Goal: Task Accomplishment & Management: Manage account settings

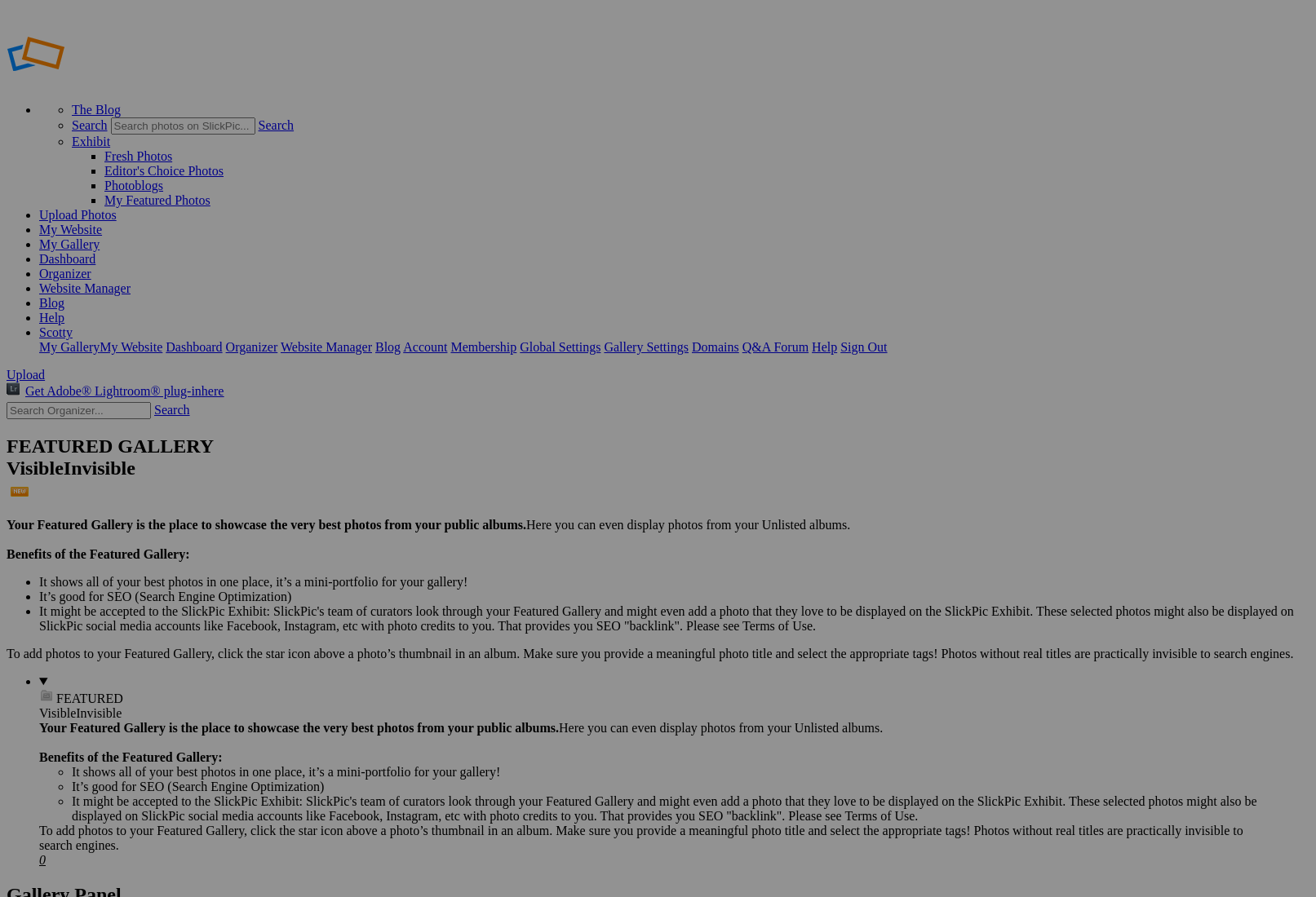
type input "[PERSON_NAME] Final Edits"
drag, startPoint x: 1050, startPoint y: 86, endPoint x: 1046, endPoint y: 94, distance: 8.9
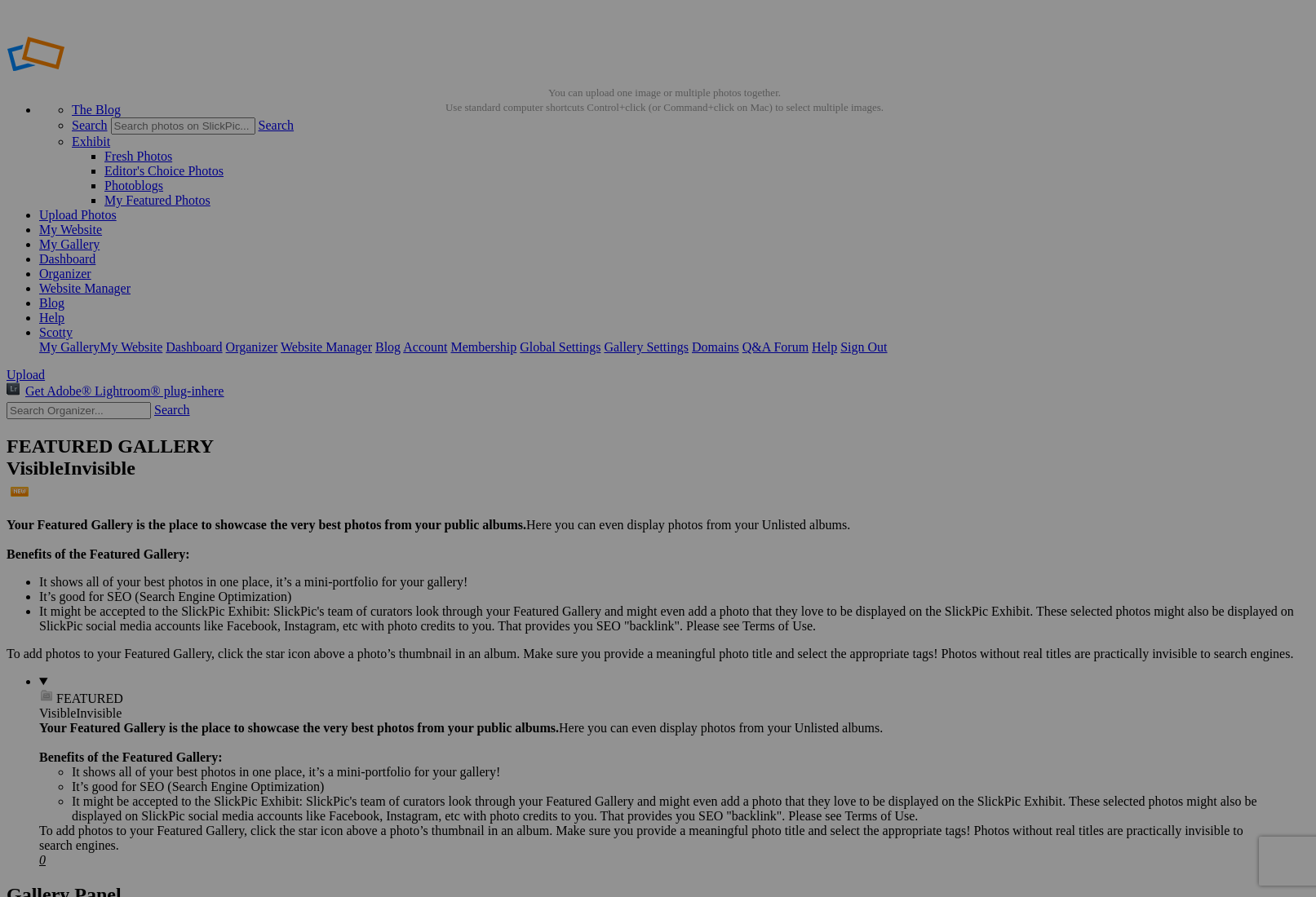
type input "KennieMas-5"
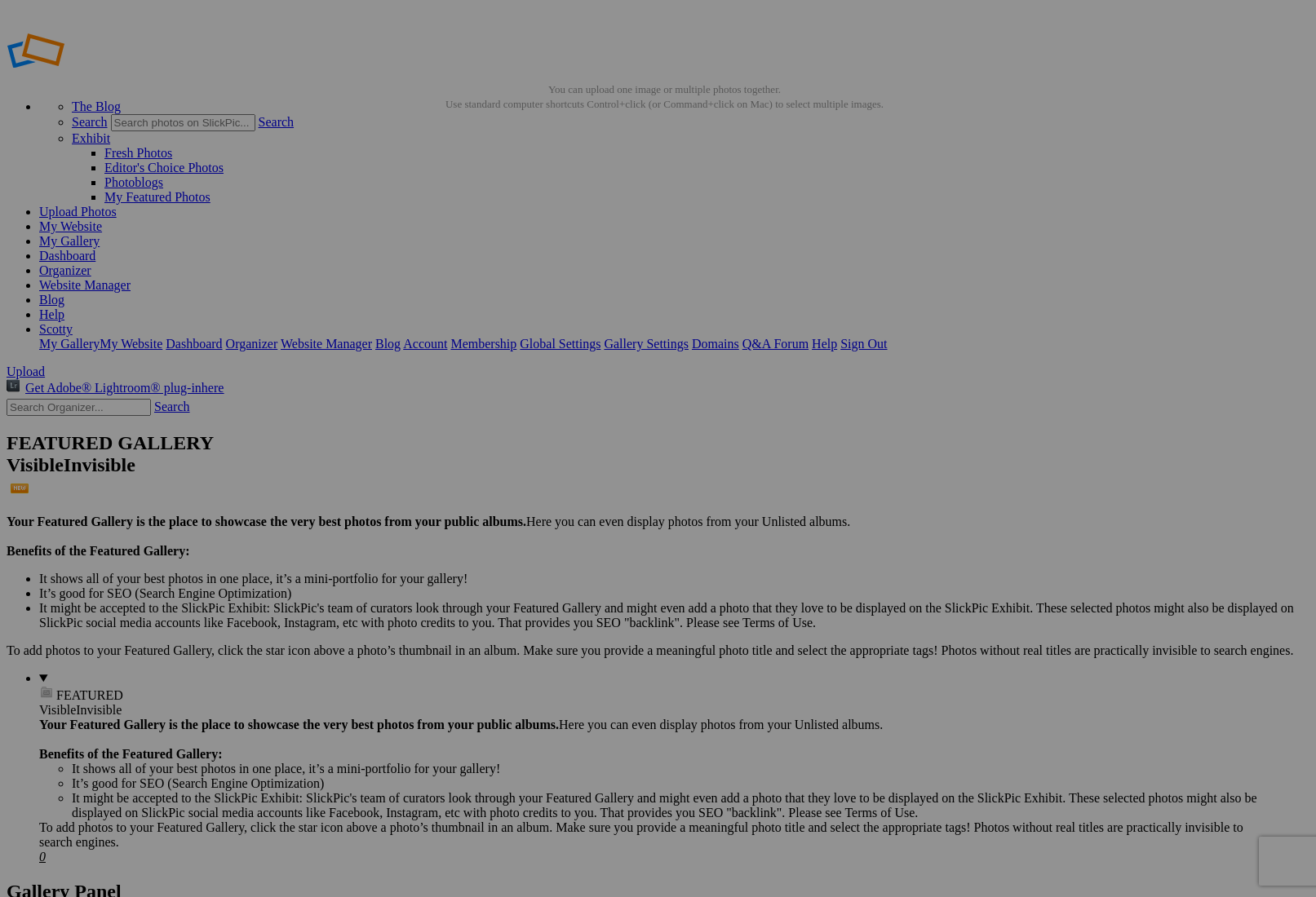
drag, startPoint x: 475, startPoint y: 657, endPoint x: 1006, endPoint y: 203, distance: 698.6
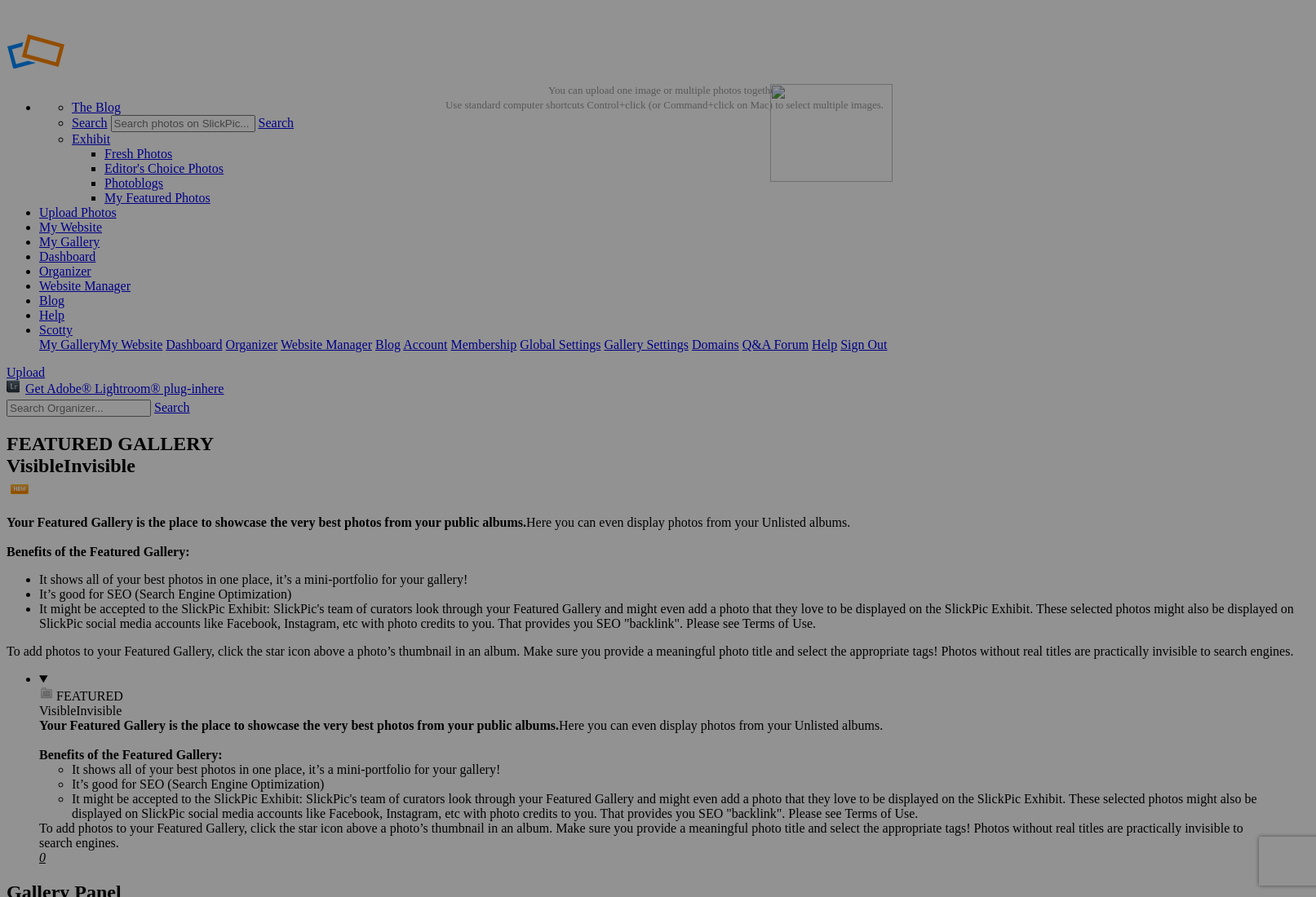
scroll to position [0, 0]
drag, startPoint x: 484, startPoint y: 237, endPoint x: 1152, endPoint y: 192, distance: 669.5
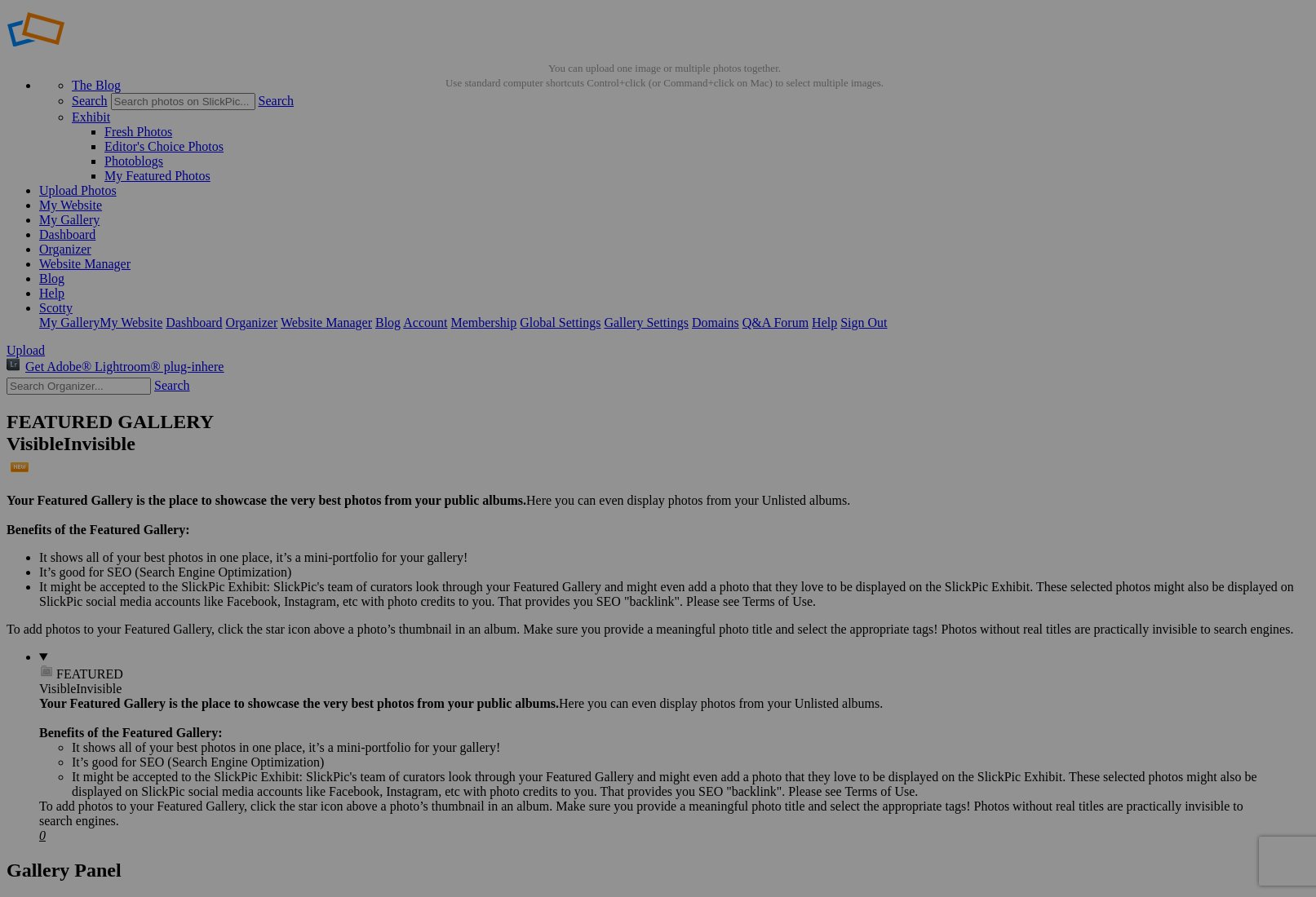
scroll to position [0, 0]
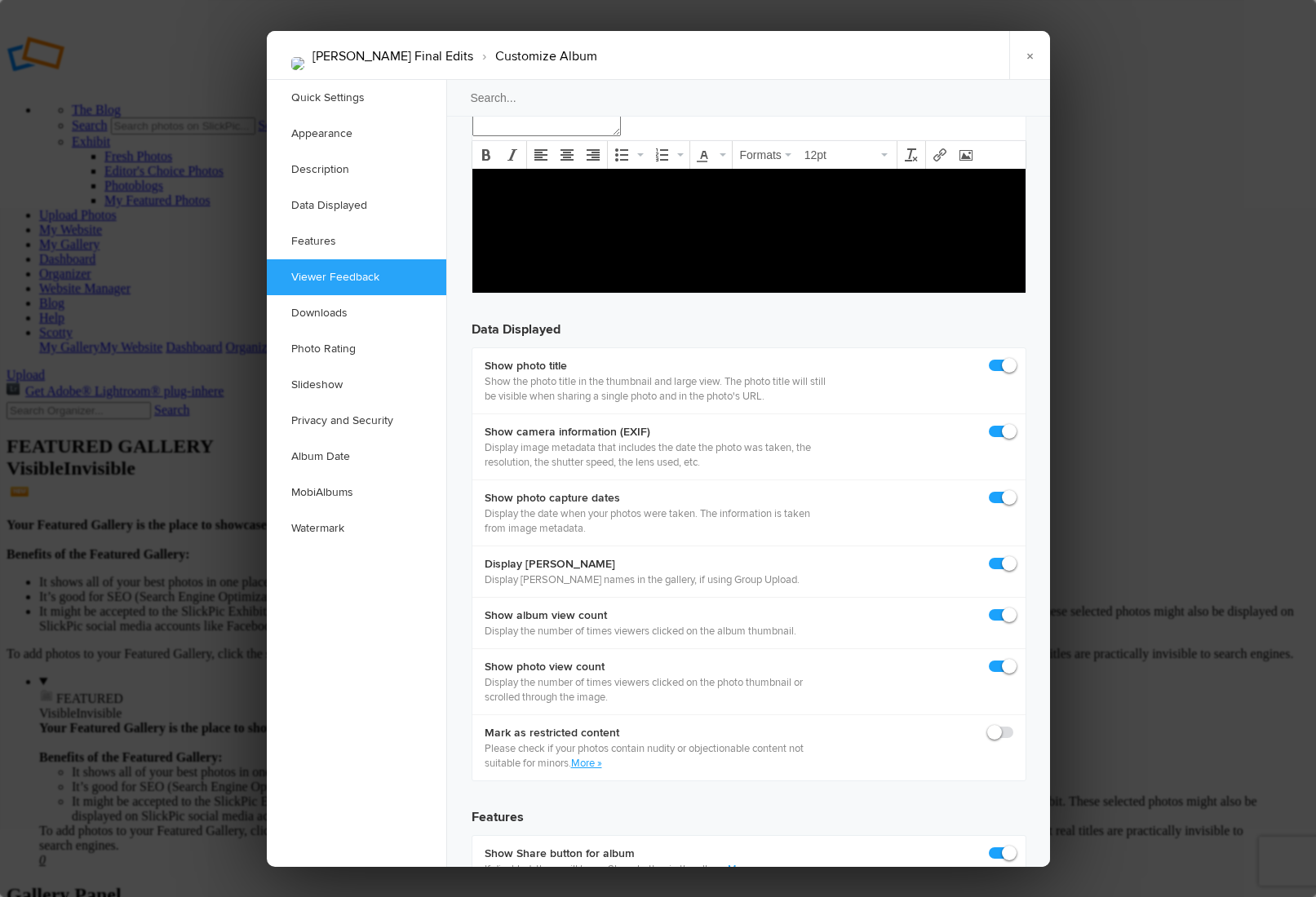
scroll to position [2079, 0]
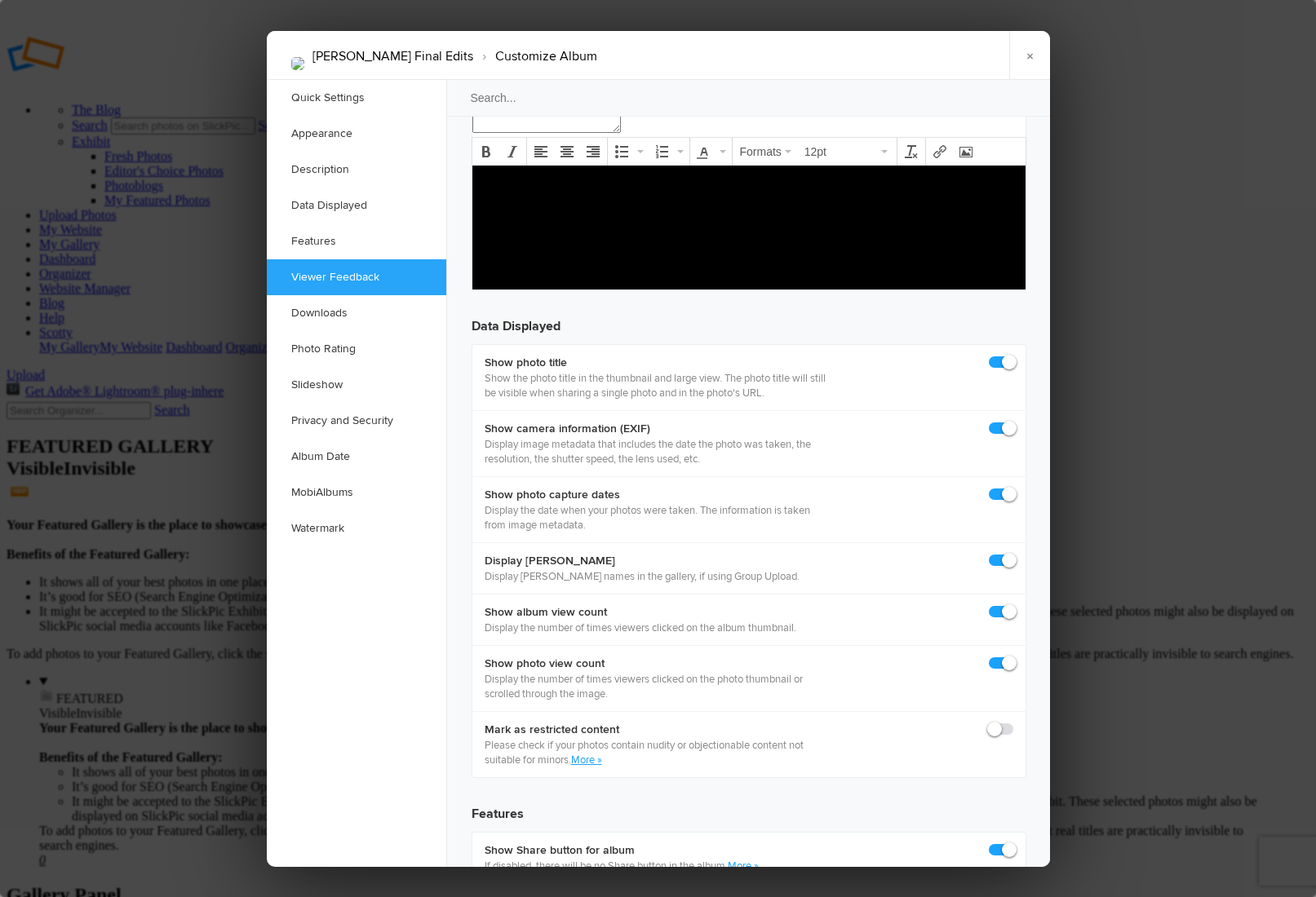
checkbox input "true"
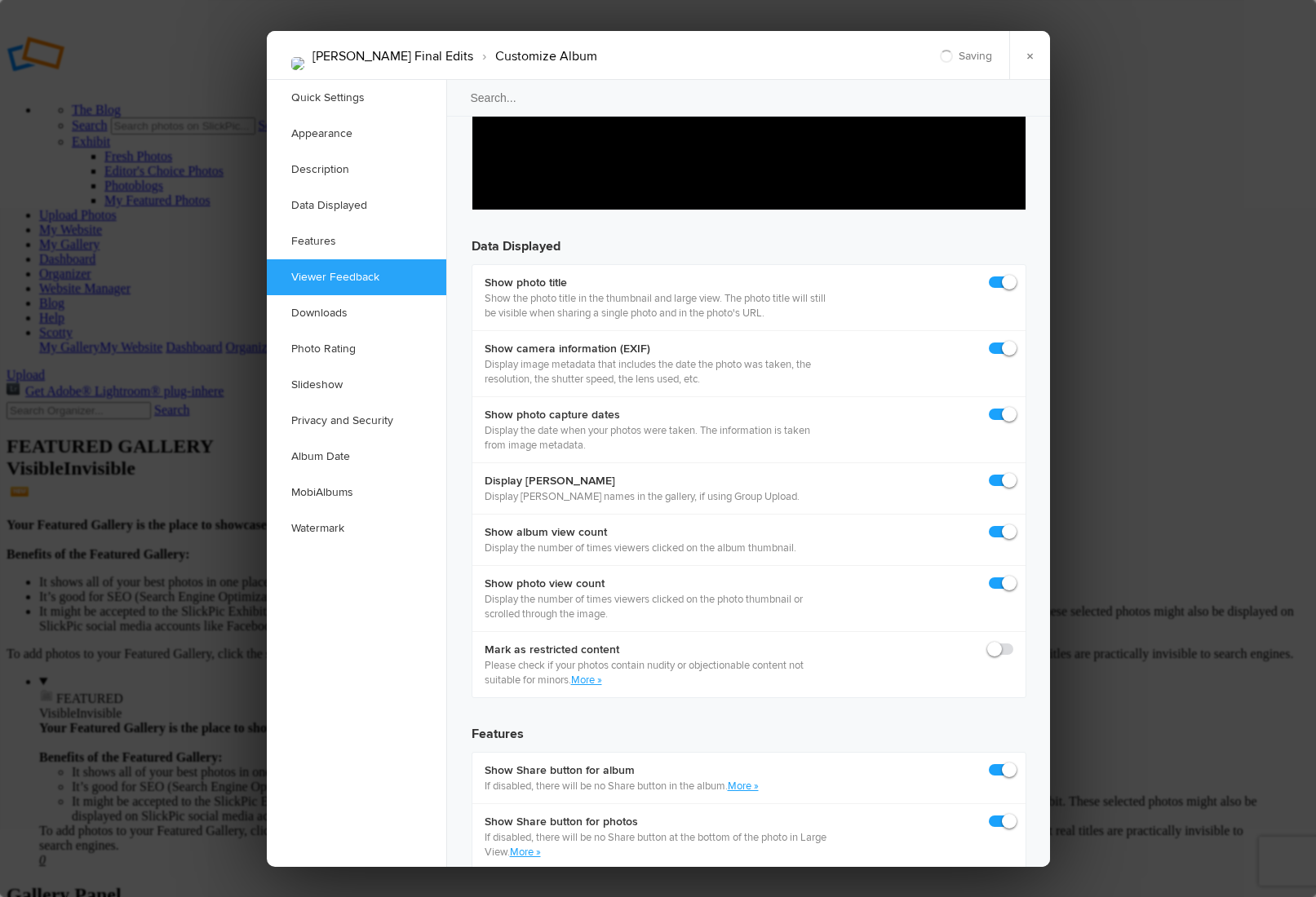
scroll to position [2161, 0]
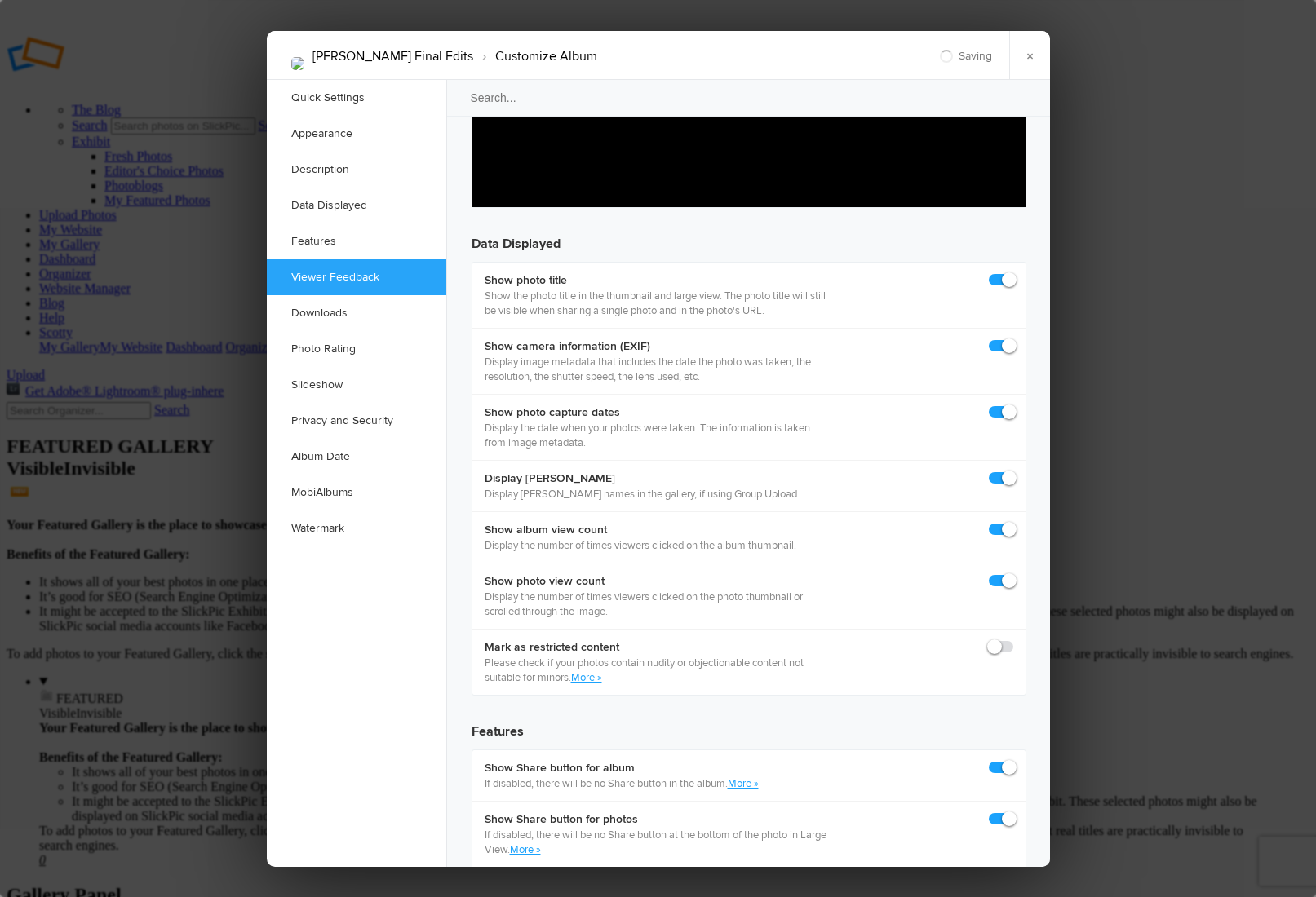
checkbox input "true"
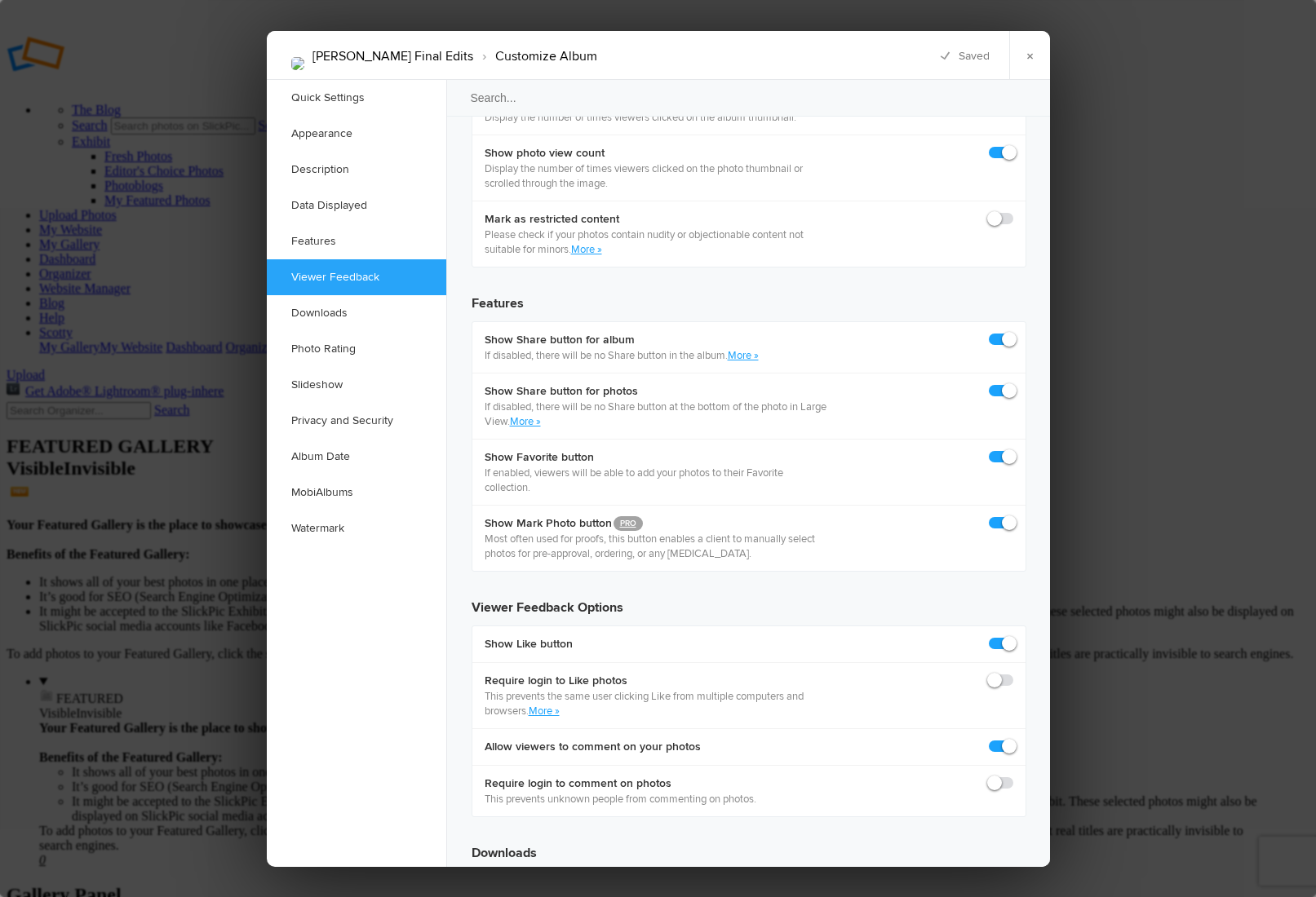
scroll to position [2611, 0]
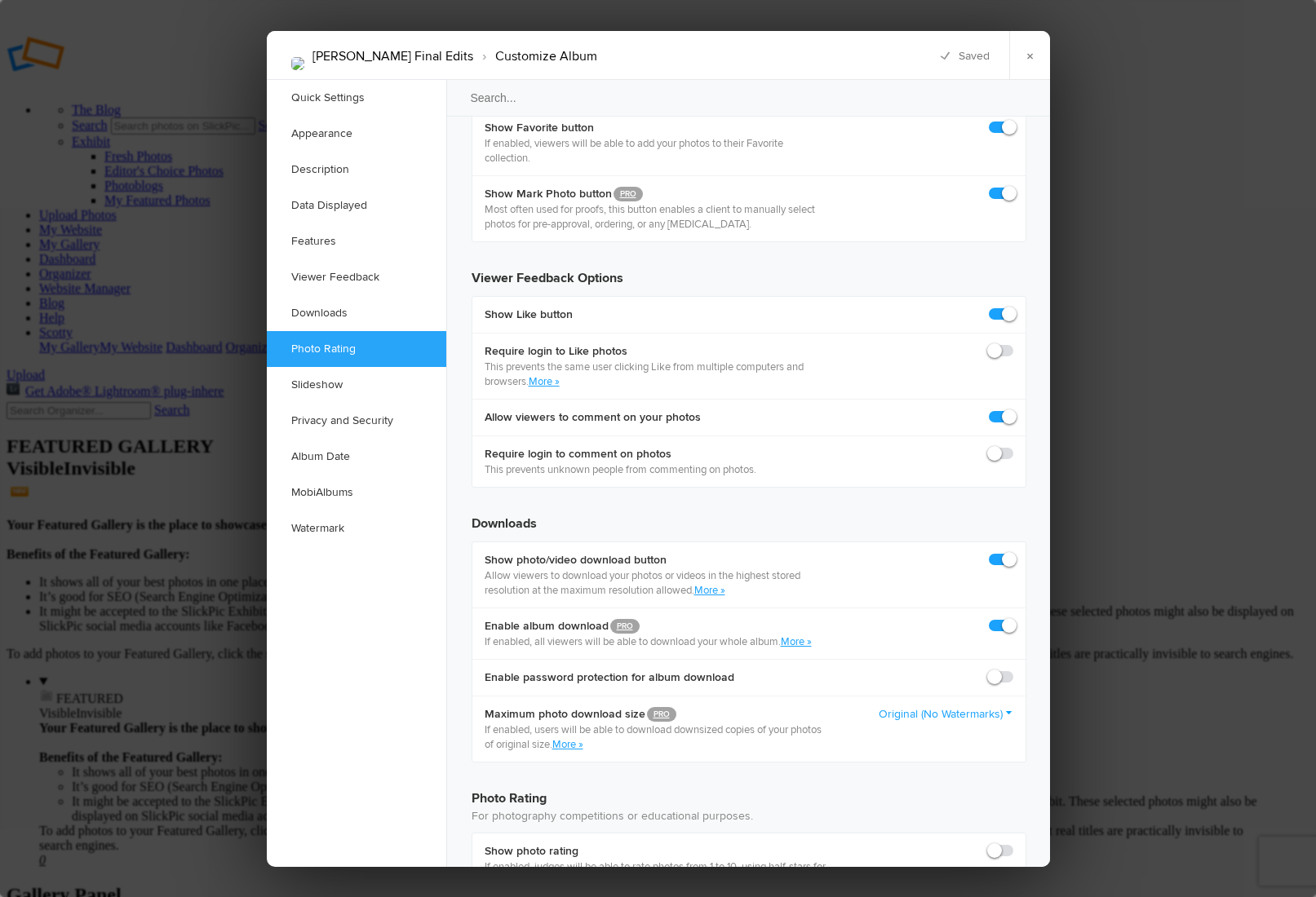
scroll to position [2926, 0]
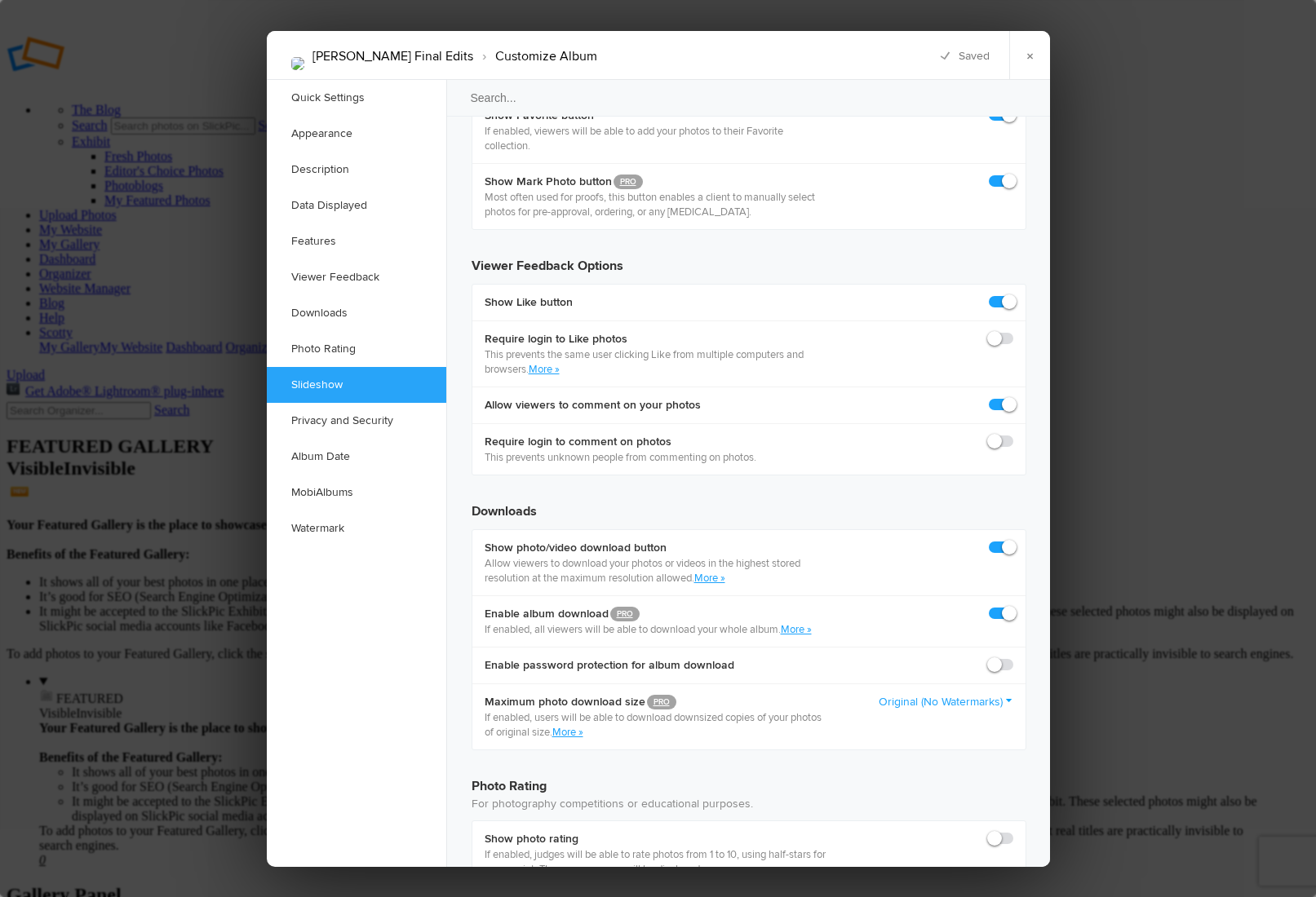
checkbox input "true"
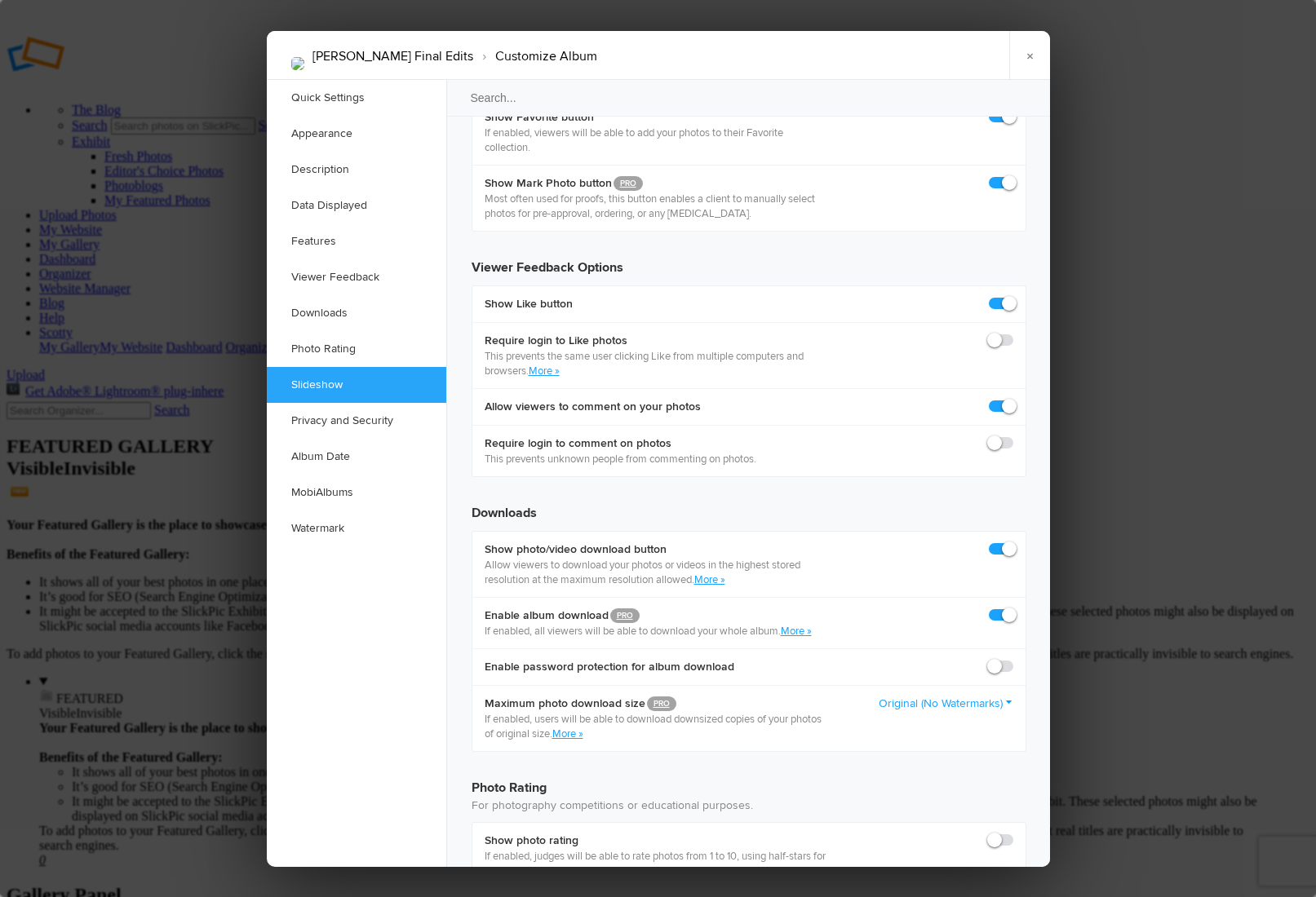
checkbox input "true"
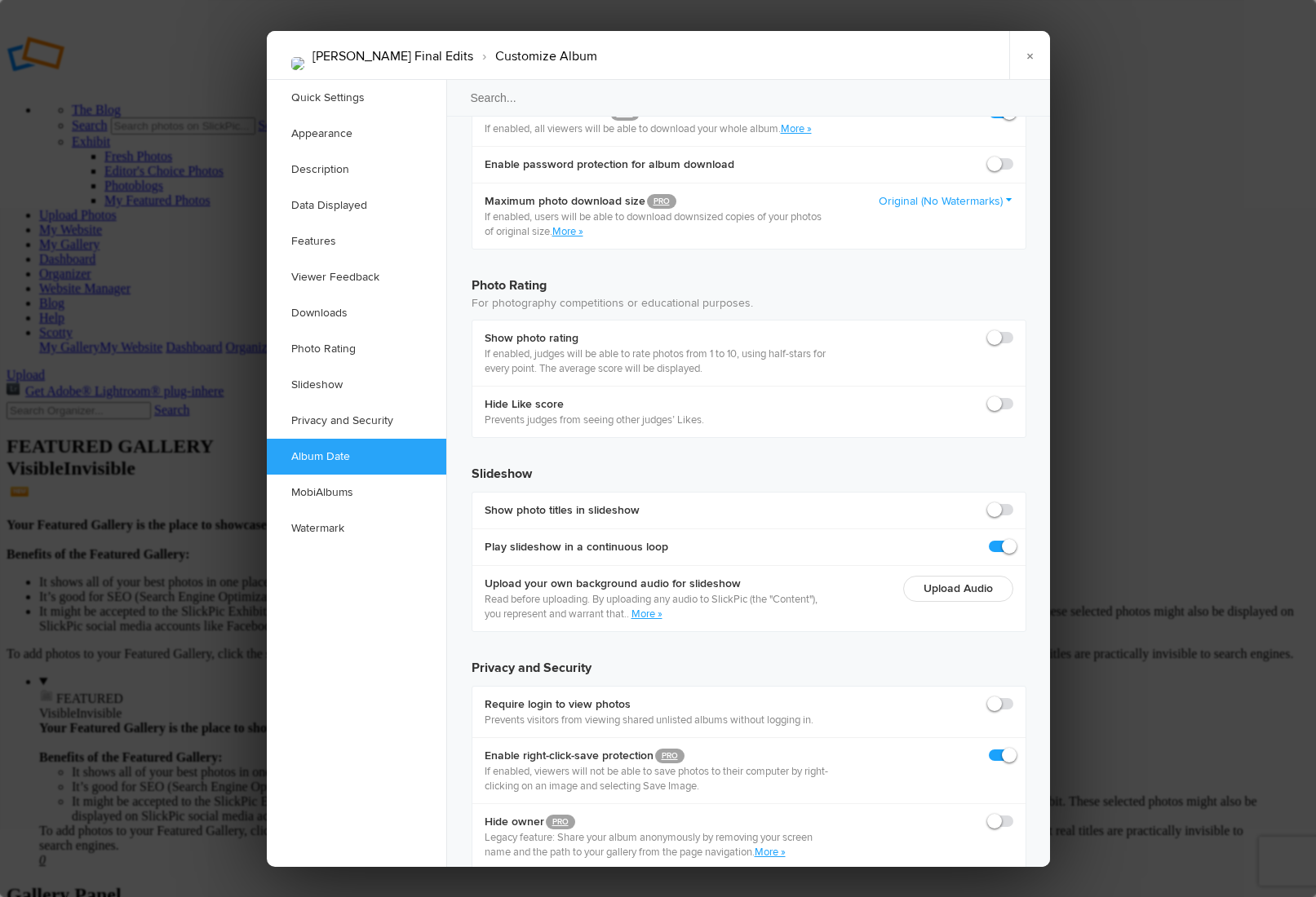
scroll to position [3430, 0]
click at [1020, 52] on link "×" at bounding box center [1029, 55] width 40 height 49
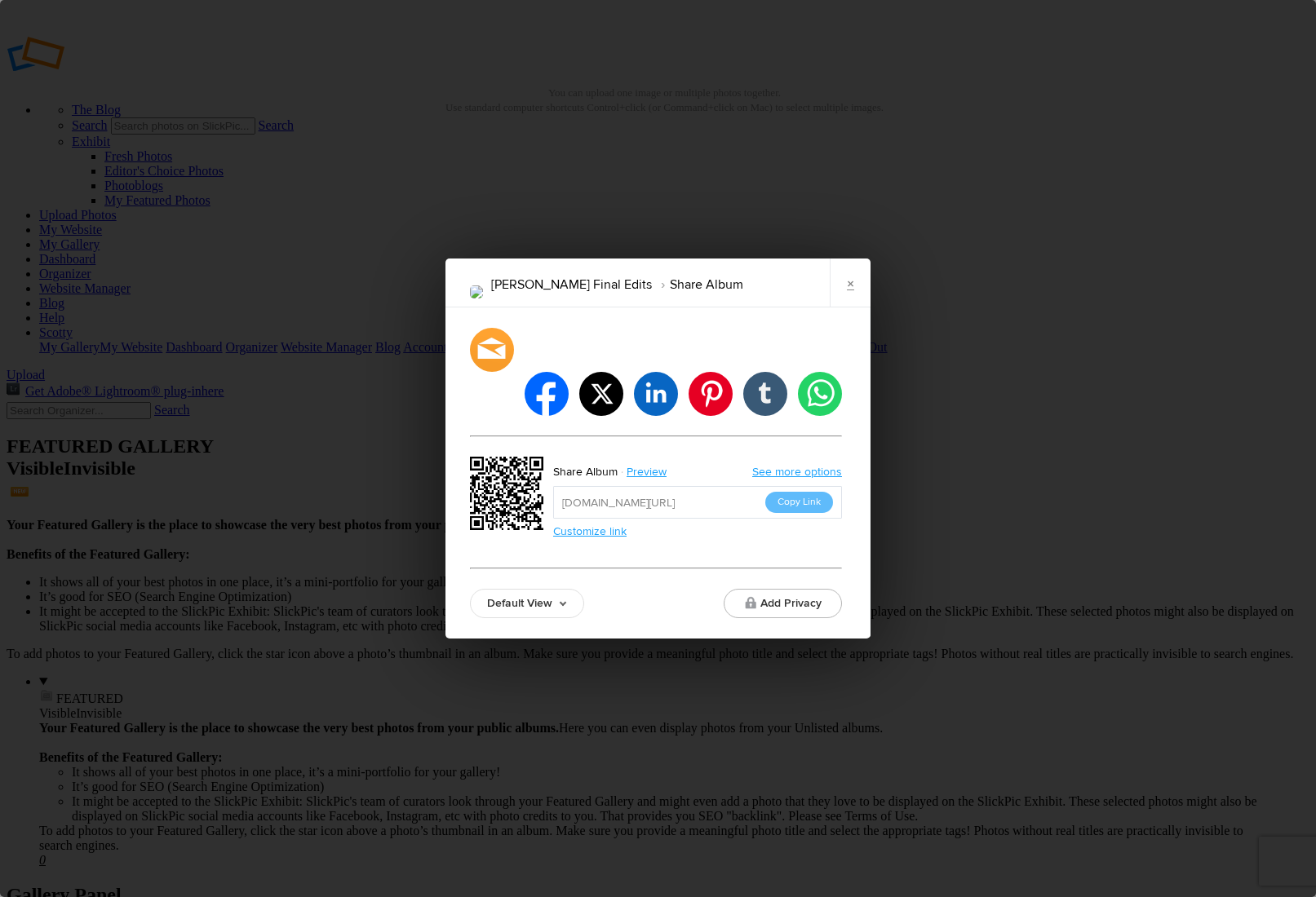
click at [529, 589] on link "Default View" at bounding box center [527, 603] width 114 height 30
click at [511, 501] on link "Proofing View" at bounding box center [527, 513] width 112 height 26
click at [503, 589] on link "Proofing View" at bounding box center [530, 603] width 121 height 30
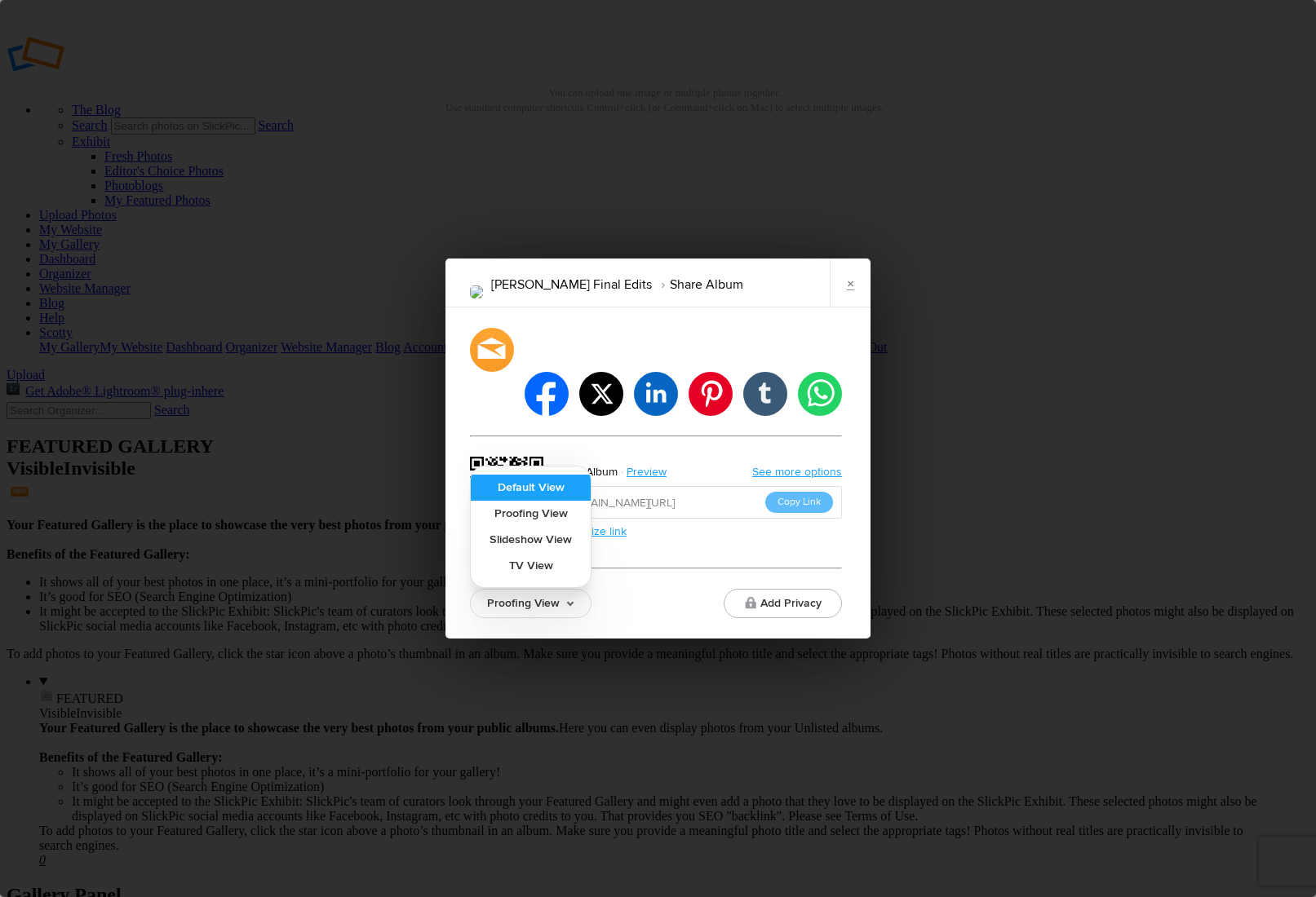
click at [512, 475] on link "Default View" at bounding box center [530, 487] width 120 height 26
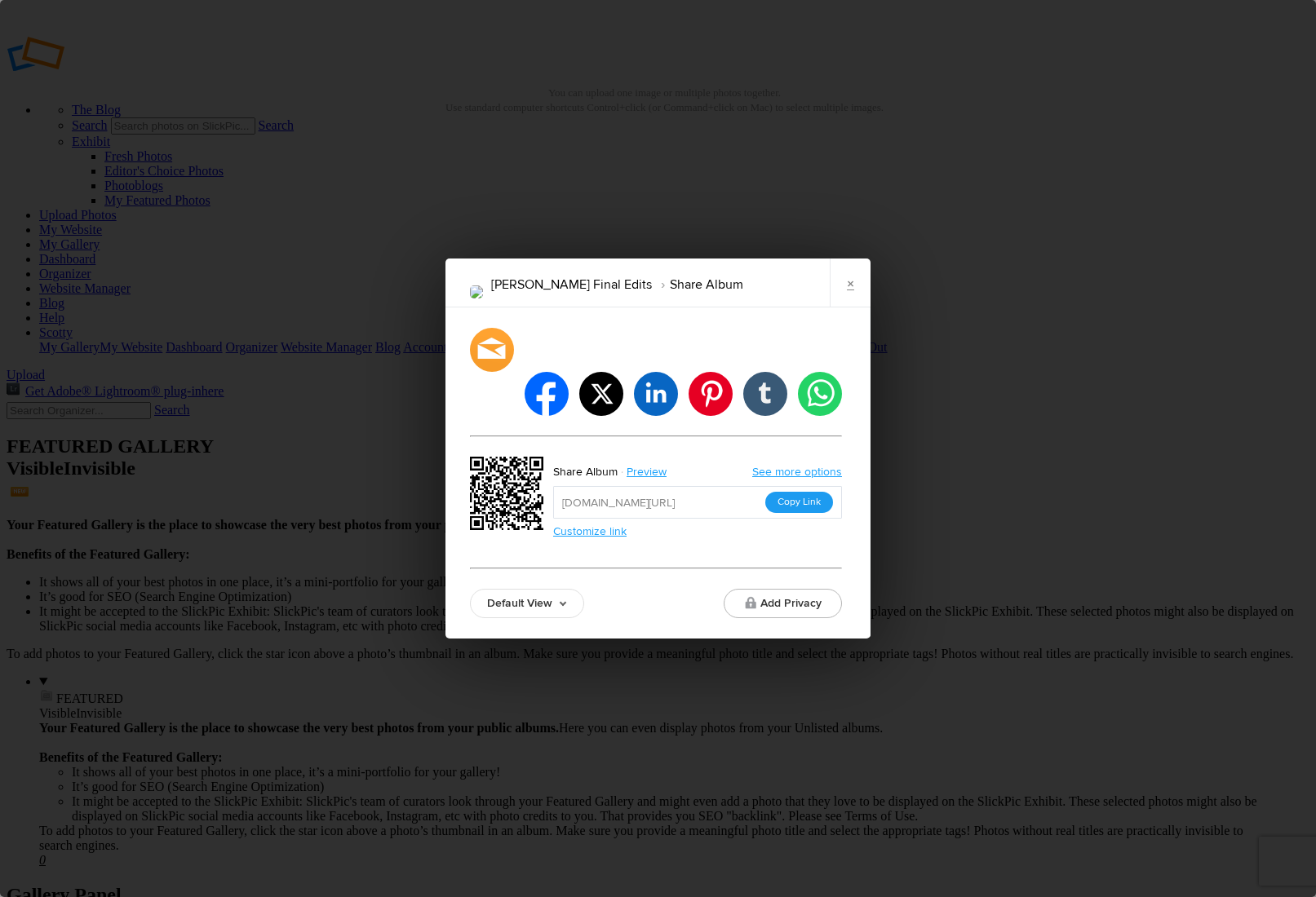
click at [789, 492] on button "Copy Link" at bounding box center [798, 502] width 67 height 22
click at [843, 298] on link "×" at bounding box center [849, 283] width 40 height 49
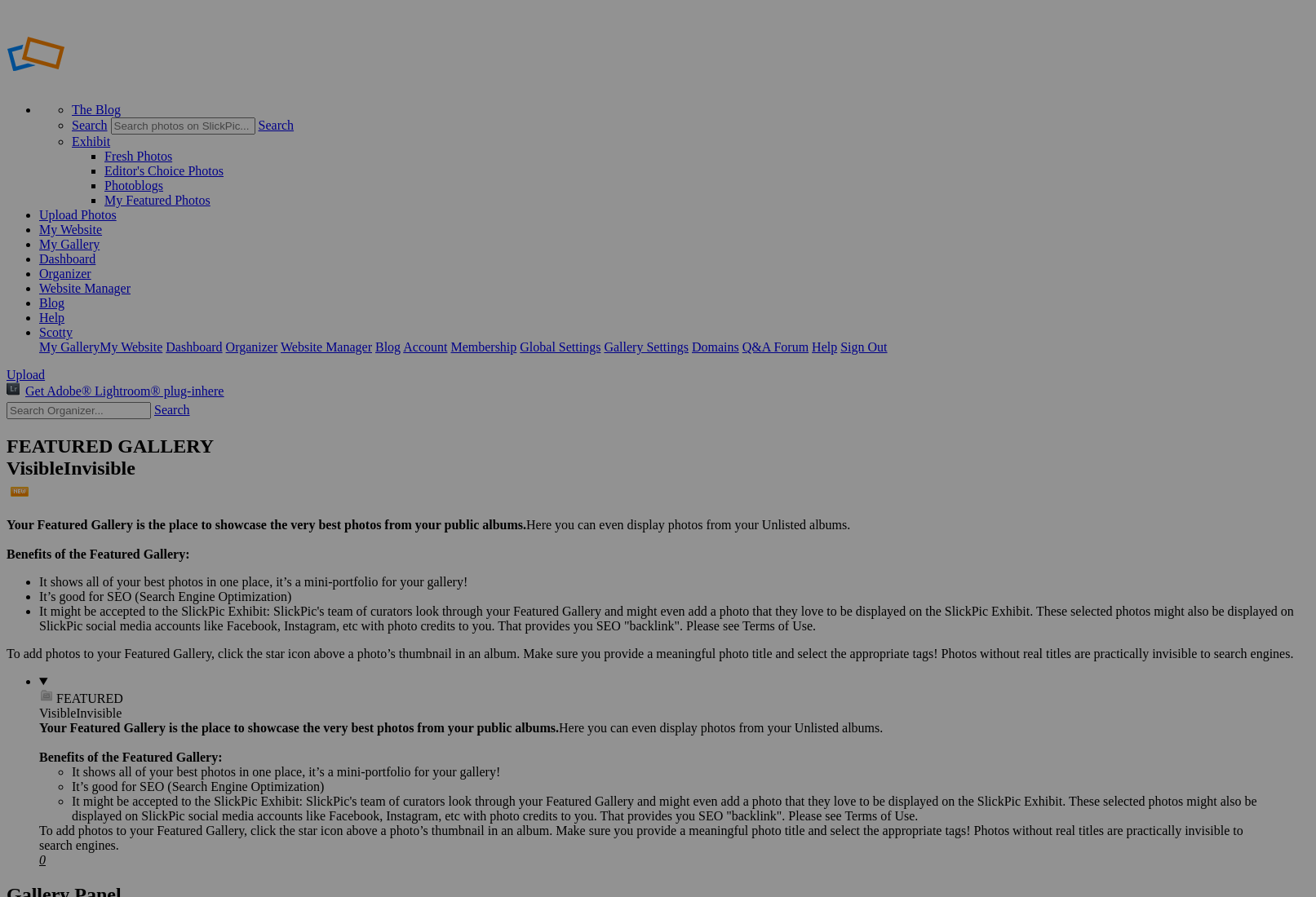
type input "CeCeTV"
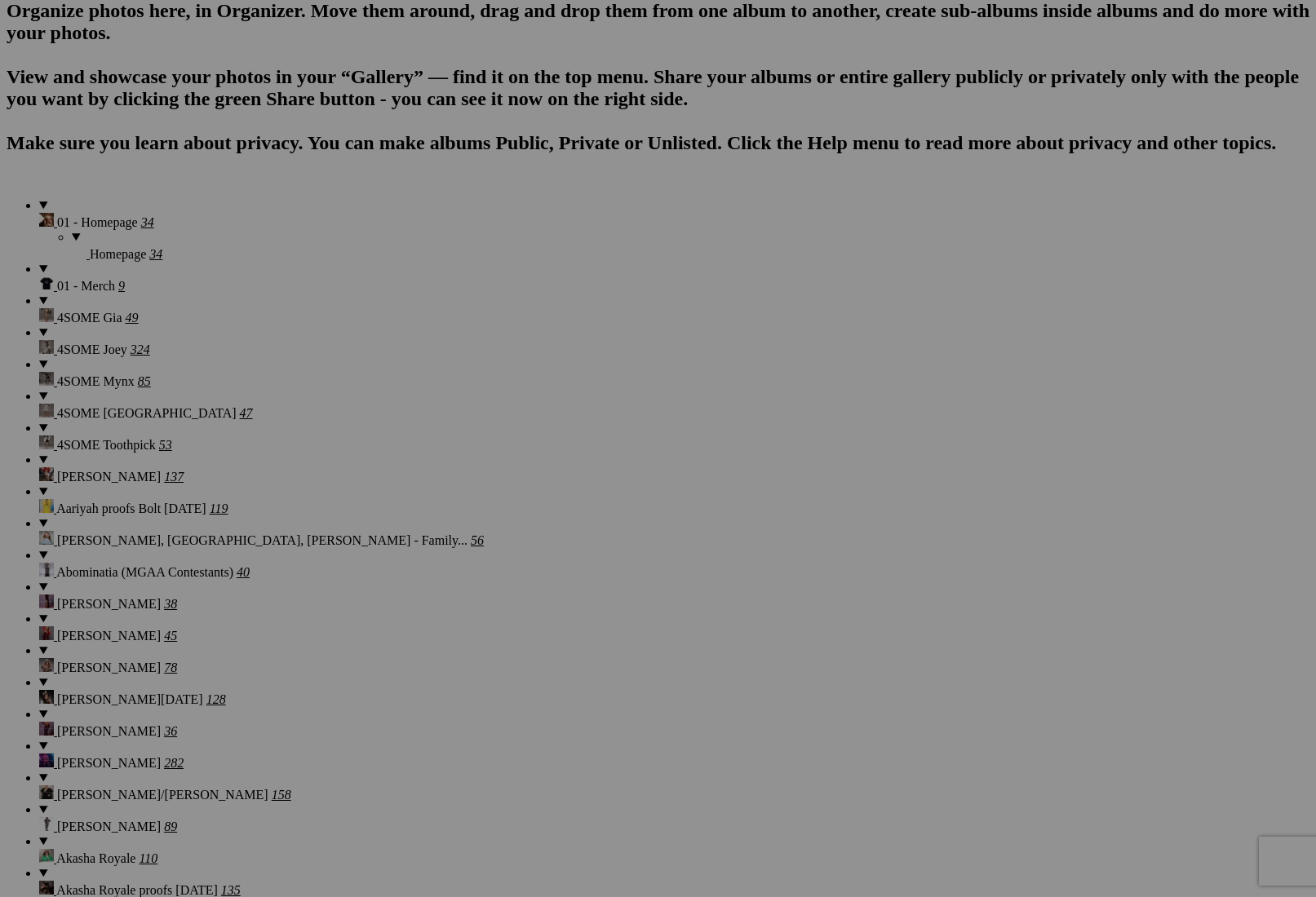
scroll to position [621, 0]
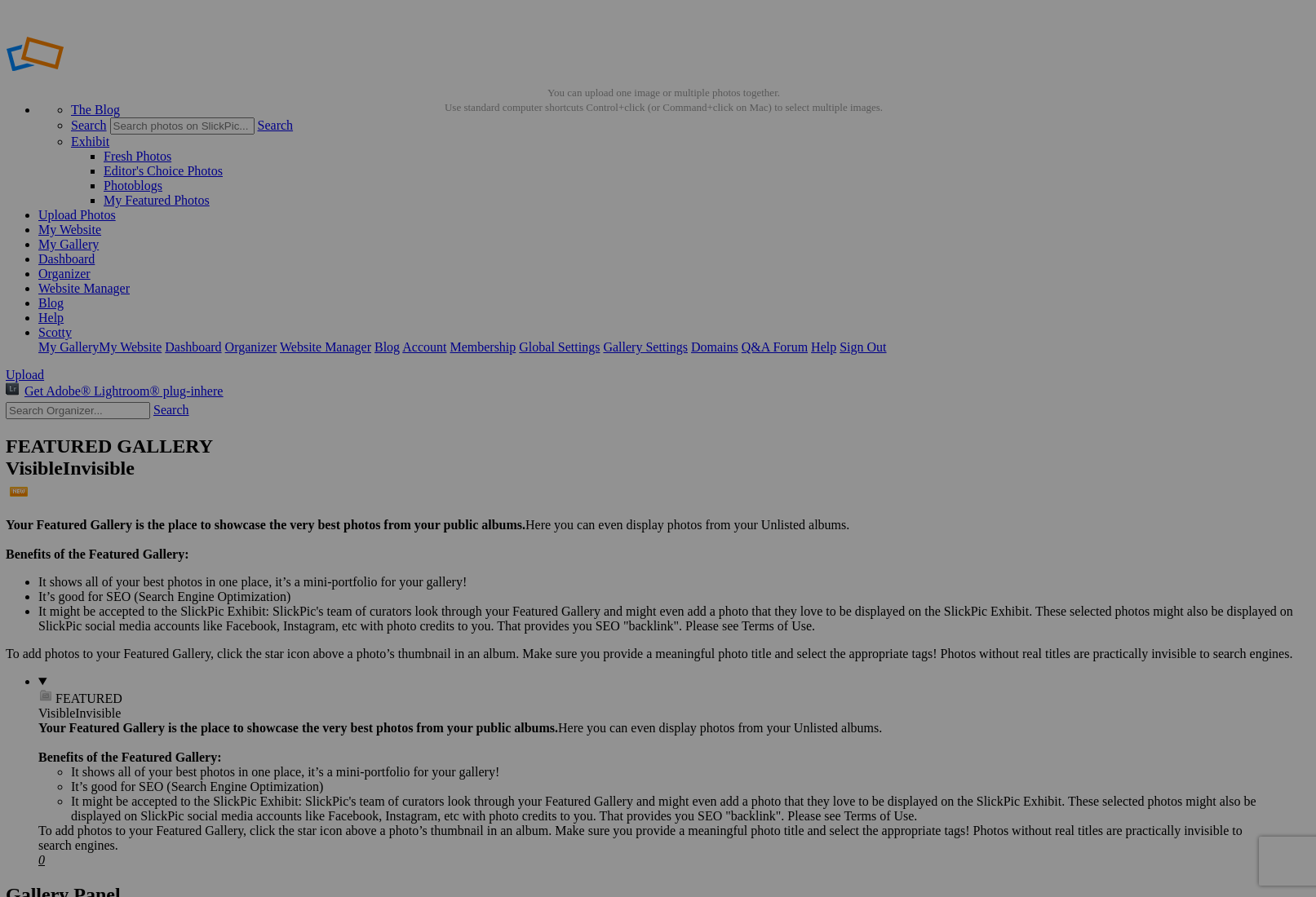
scroll to position [0, 0]
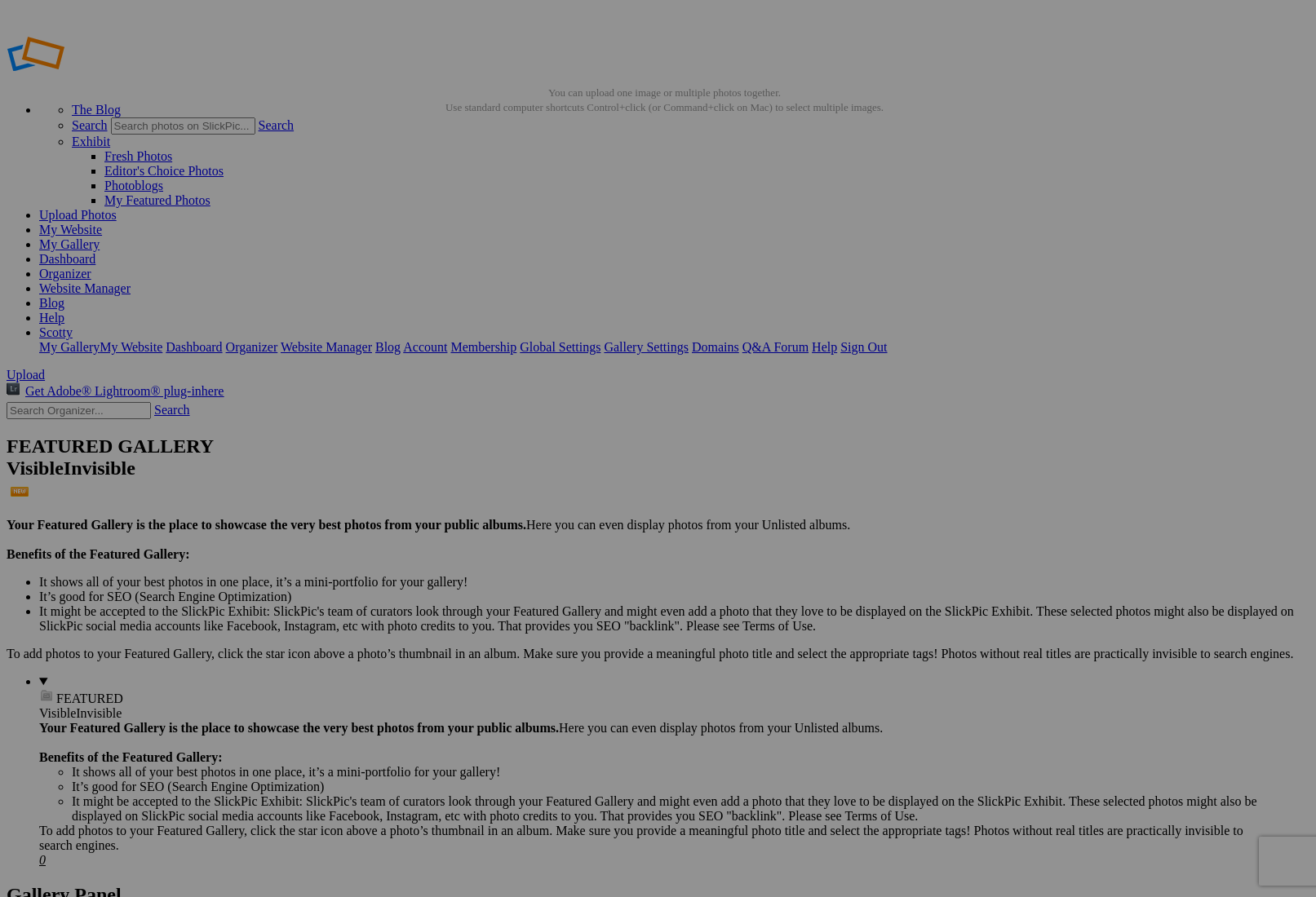
click at [550, 564] on span "Yes" at bounding box center [540, 570] width 19 height 13
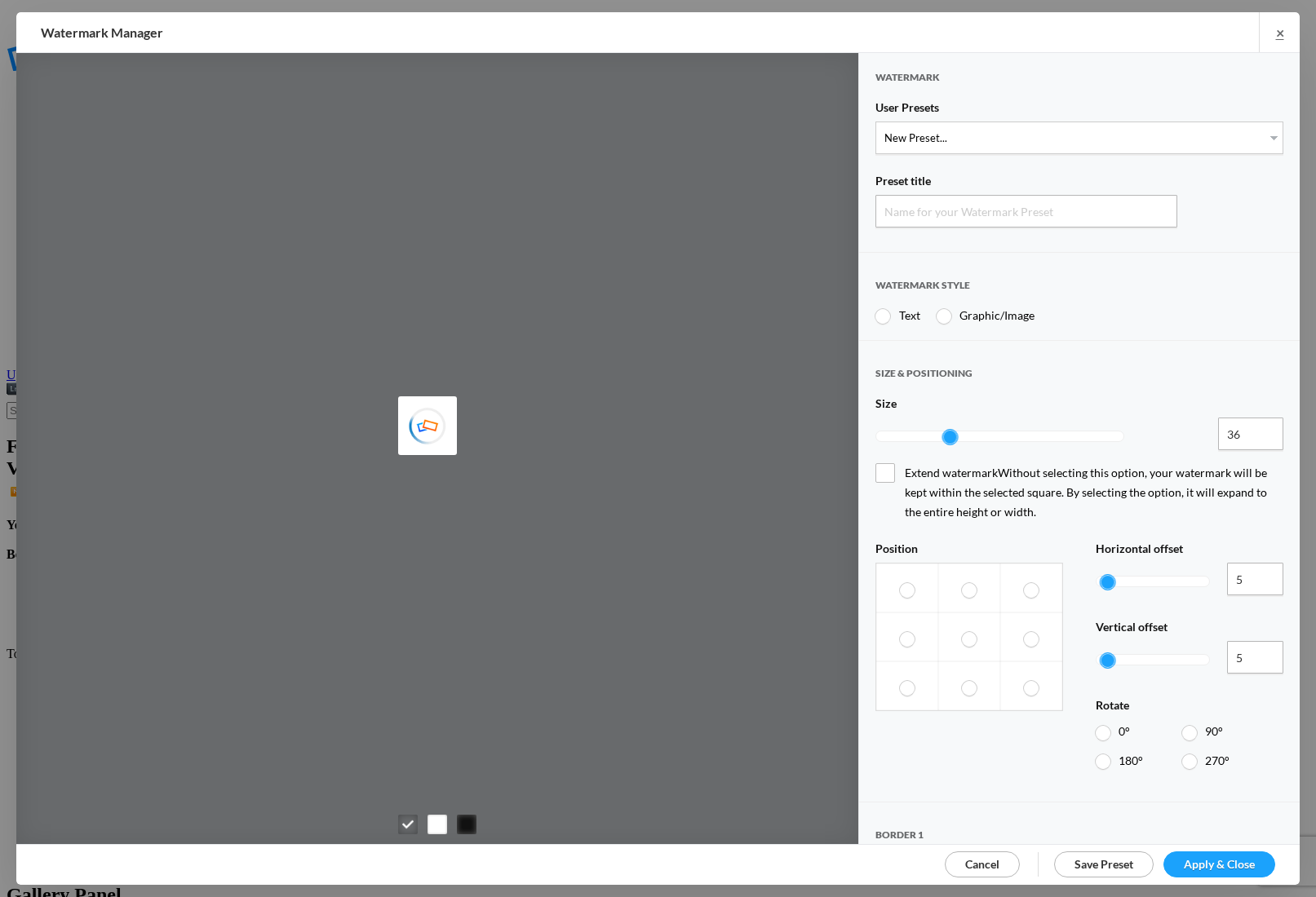
type input "Watermark-8/18/2025"
radio input "true"
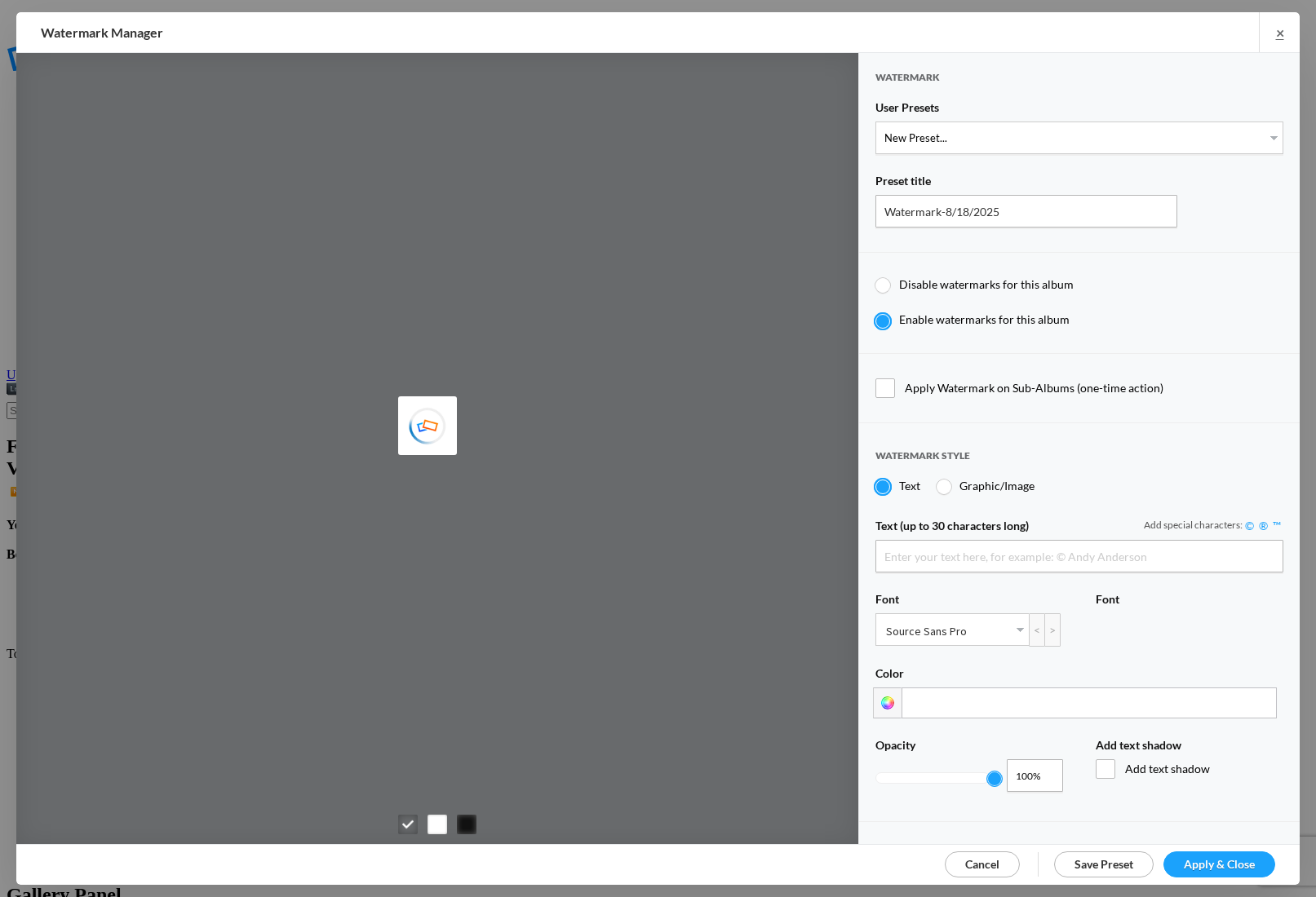
type input "Scotty Kirby"
drag, startPoint x: 971, startPoint y: 136, endPoint x: 956, endPoint y: 151, distance: 21.2
click at [956, 151] on select "New Preset... PROOF TEXT" at bounding box center [1080, 138] width 408 height 32
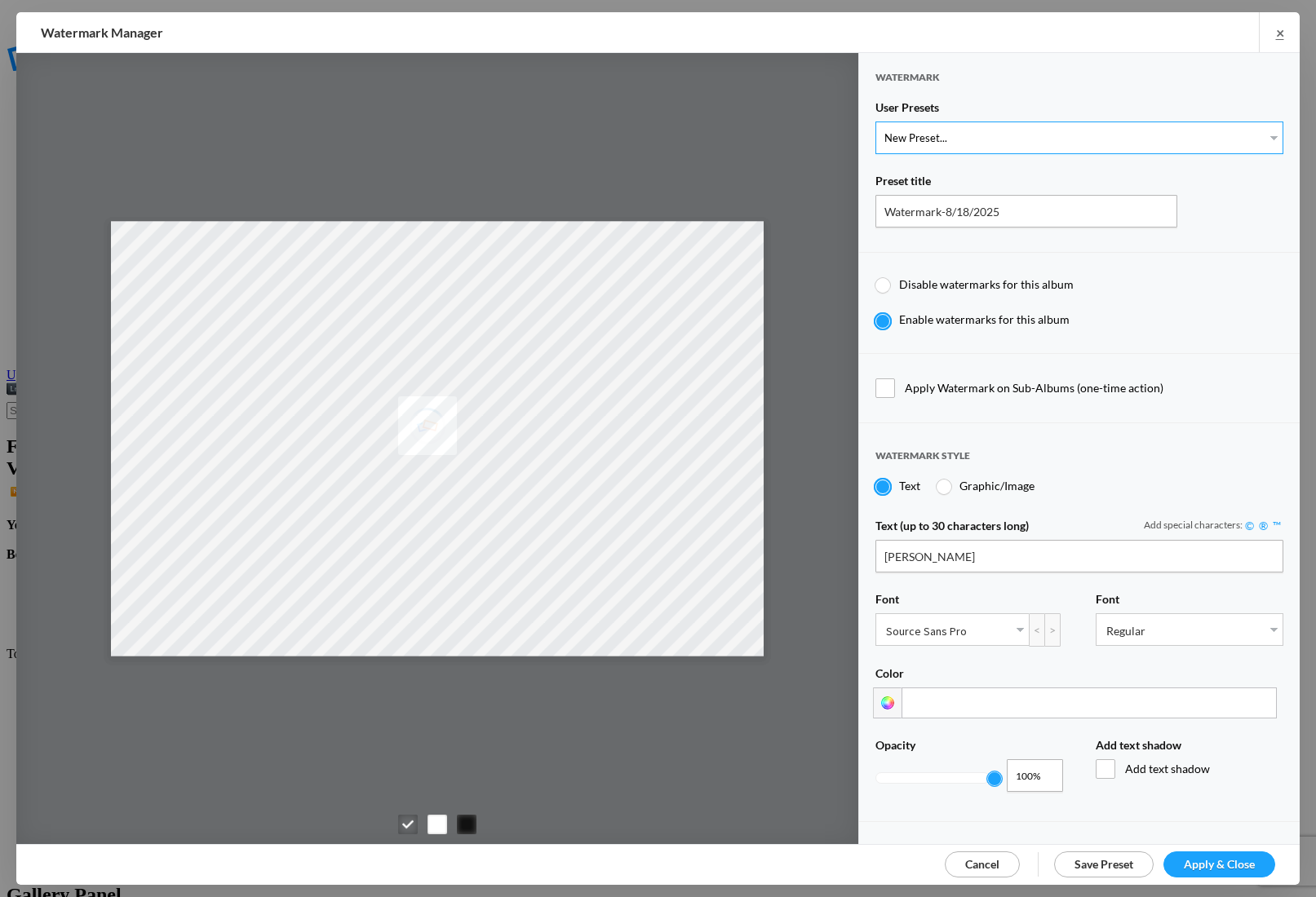
select select "1: Object"
type input "PROOF TEXT"
type input "PROOF PROOF PROOF PROOF PROOF"
type input "0.5"
type input "128"
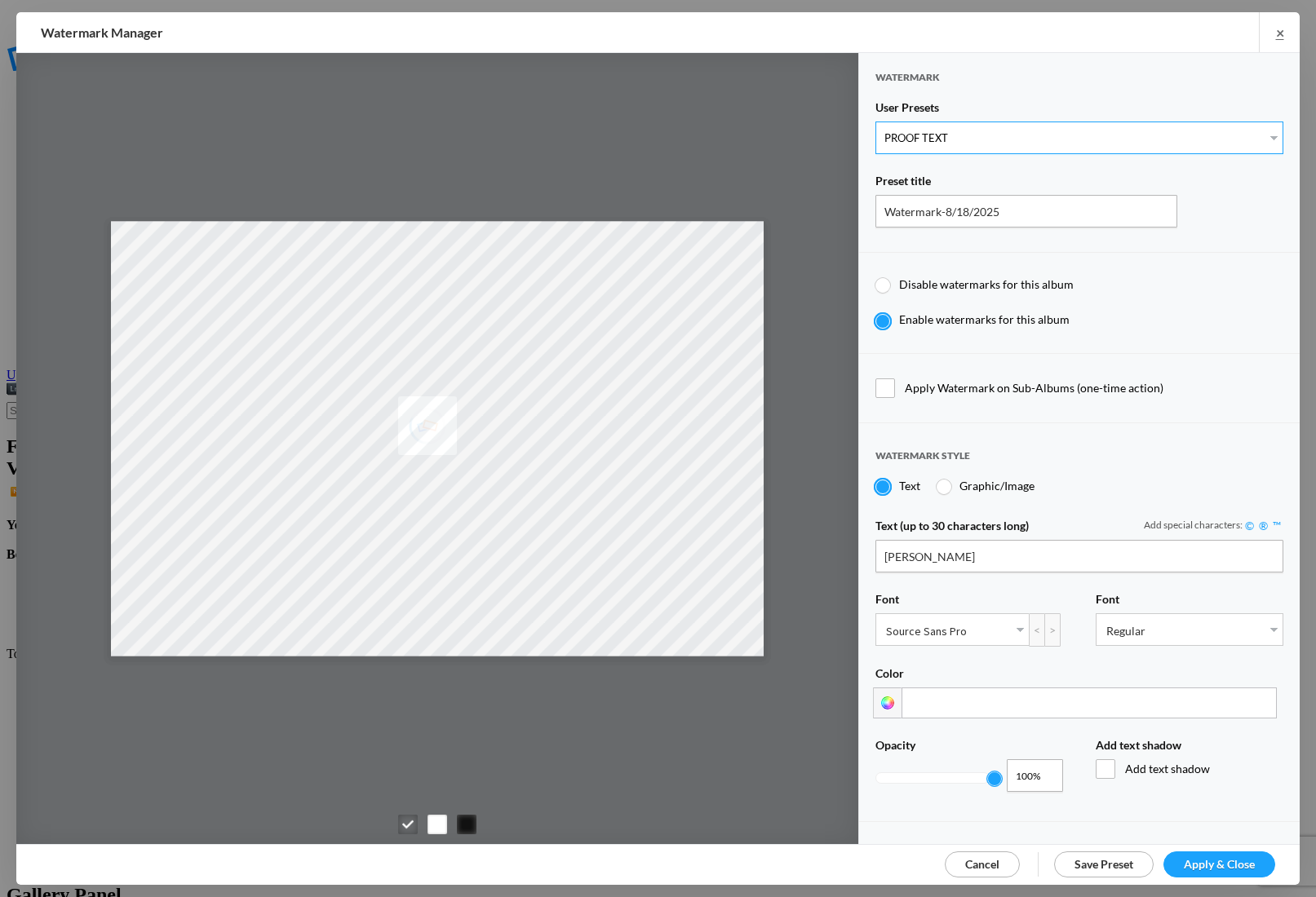
radio input "true"
type input "0"
radio input "false"
click at [1205, 862] on span "Apply & Close" at bounding box center [1219, 864] width 71 height 13
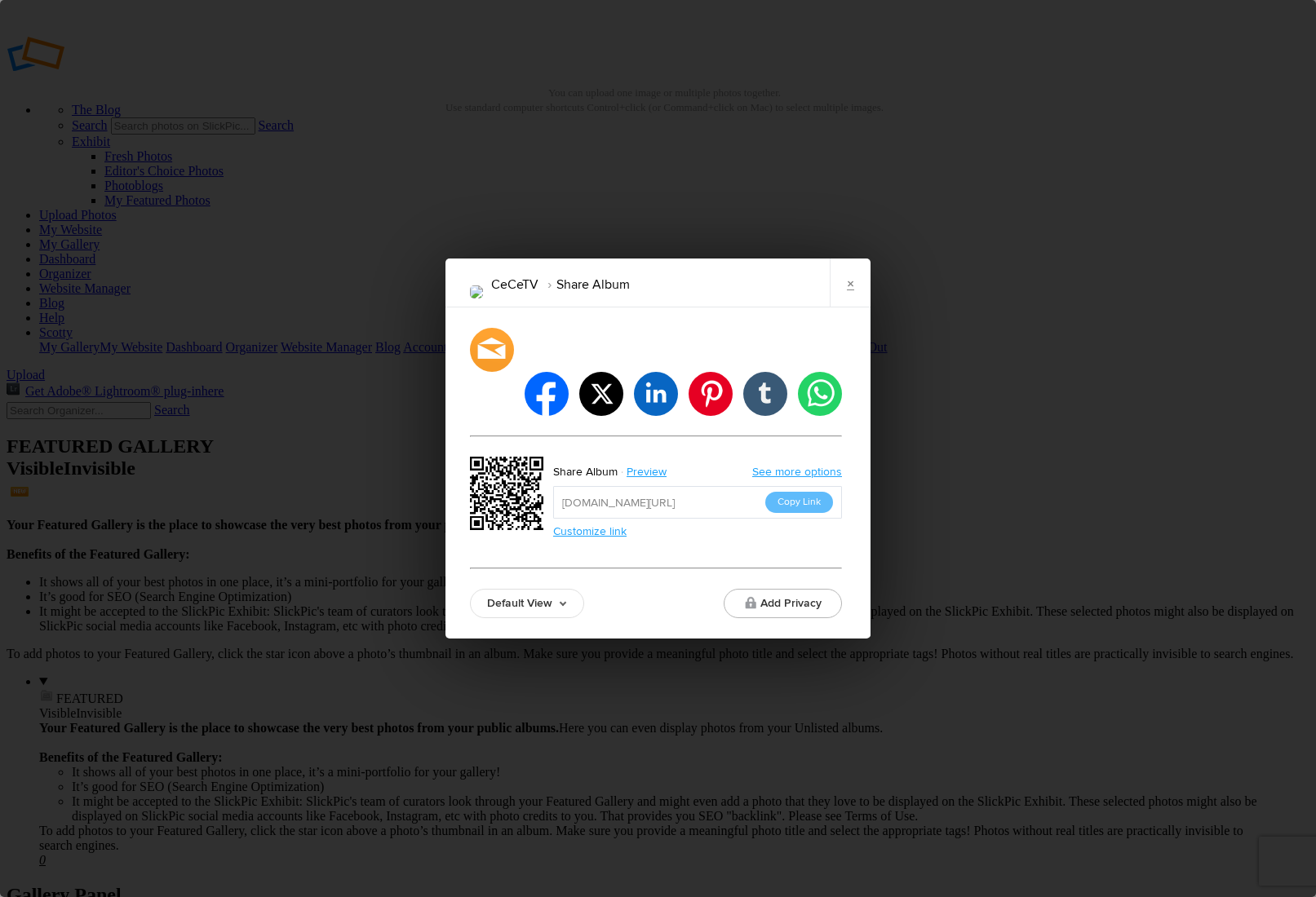
click at [529, 589] on link "Default View" at bounding box center [527, 603] width 114 height 30
click at [532, 501] on link "Proofing View" at bounding box center [527, 513] width 112 height 26
click at [778, 492] on button "Copy Link" at bounding box center [798, 502] width 67 height 22
drag, startPoint x: 839, startPoint y: 306, endPoint x: 829, endPoint y: 304, distance: 10.2
click at [829, 304] on div "×" at bounding box center [790, 283] width 162 height 49
